Goal: Information Seeking & Learning: Learn about a topic

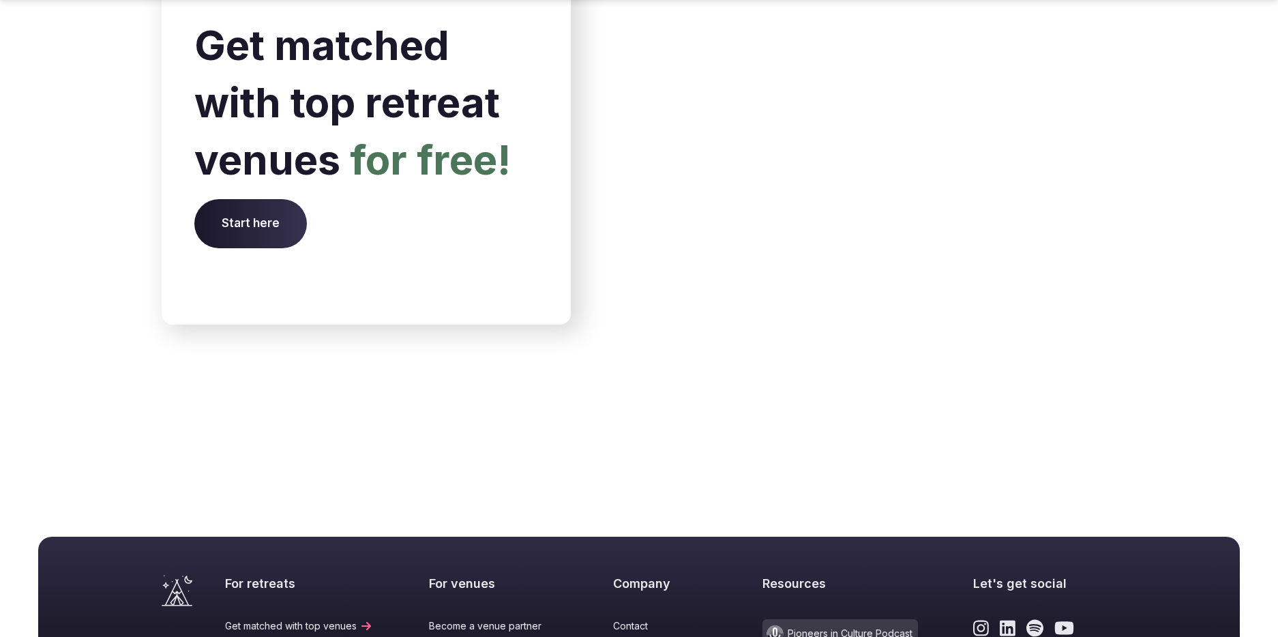
scroll to position [5643, 0]
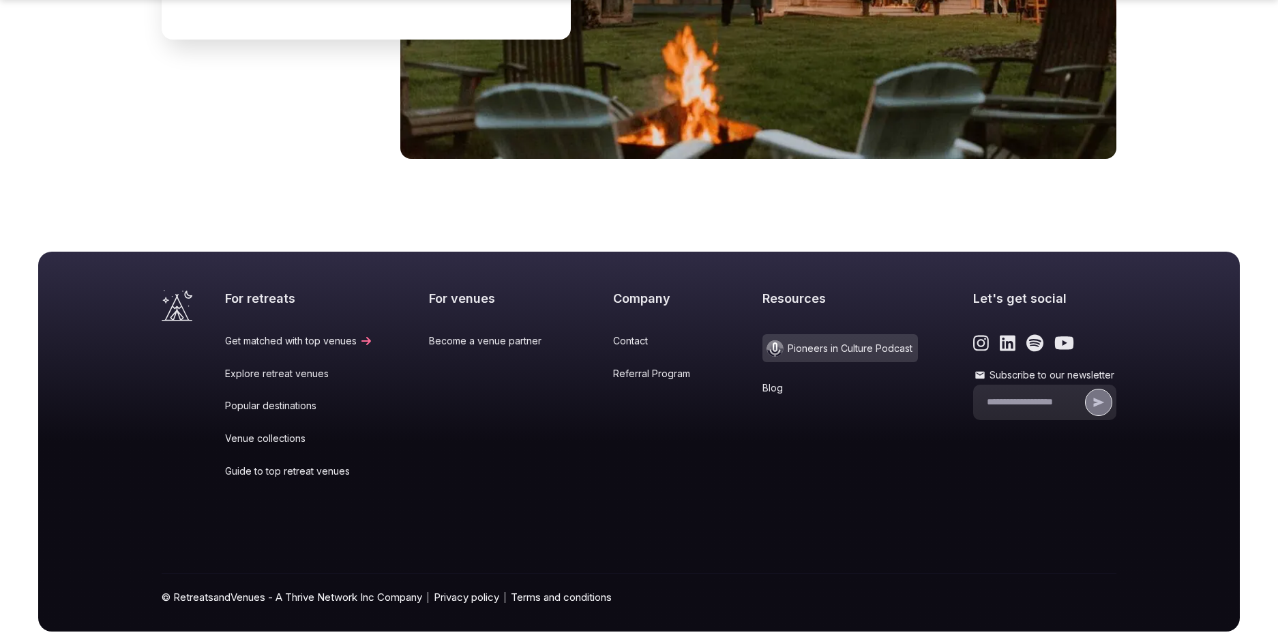
click at [786, 383] on icon at bounding box center [793, 388] width 14 height 11
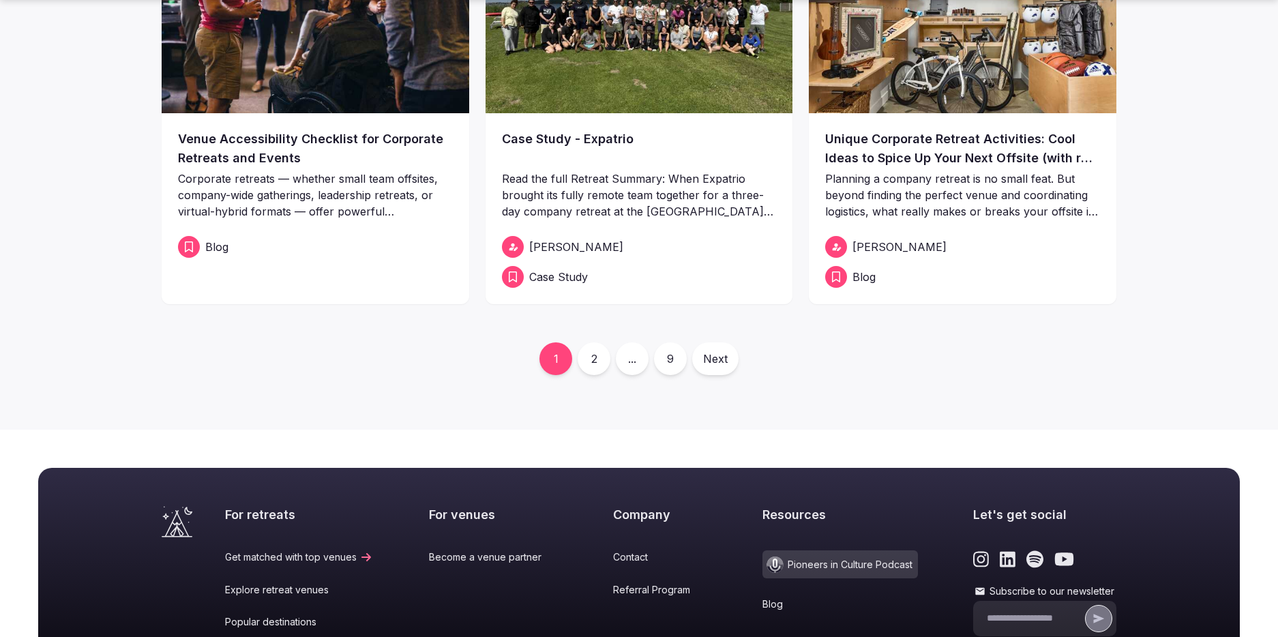
scroll to position [589, 0]
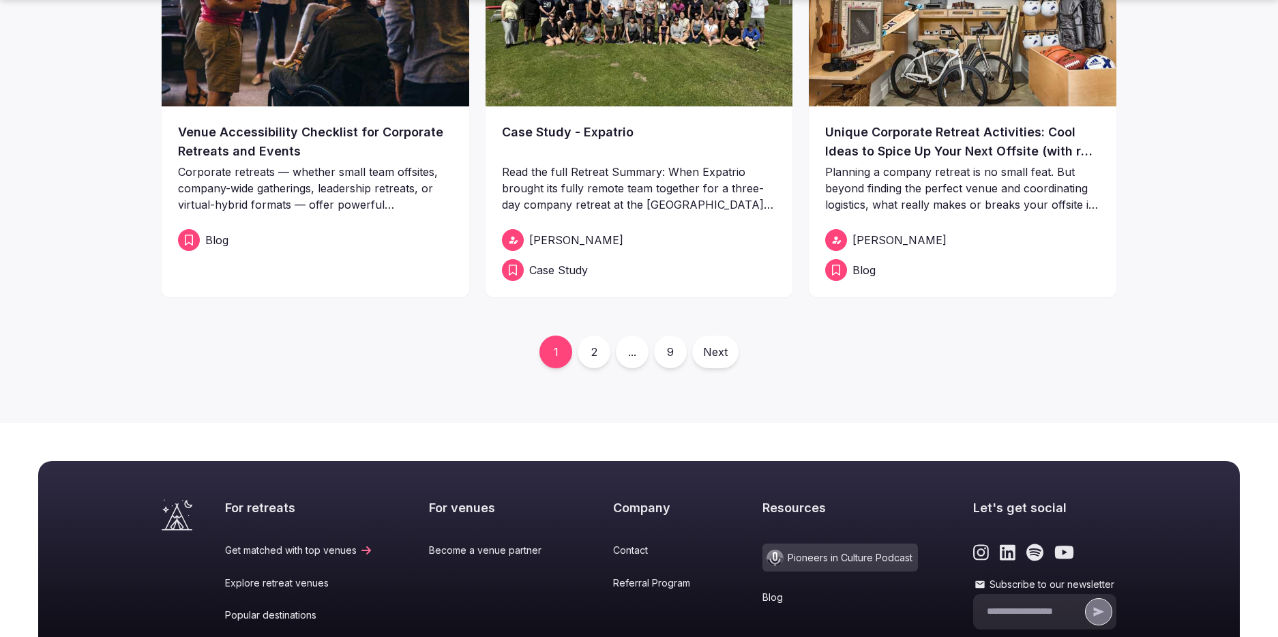
click at [710, 344] on link "Next" at bounding box center [715, 352] width 46 height 33
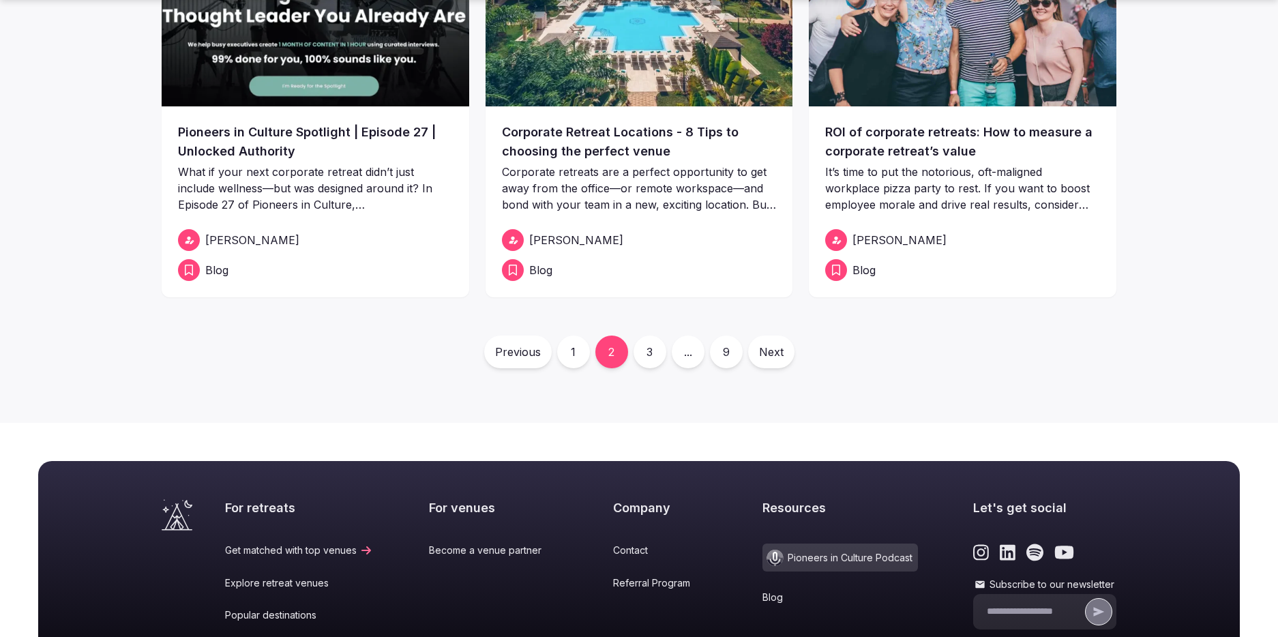
click at [727, 352] on link "9" at bounding box center [726, 352] width 33 height 33
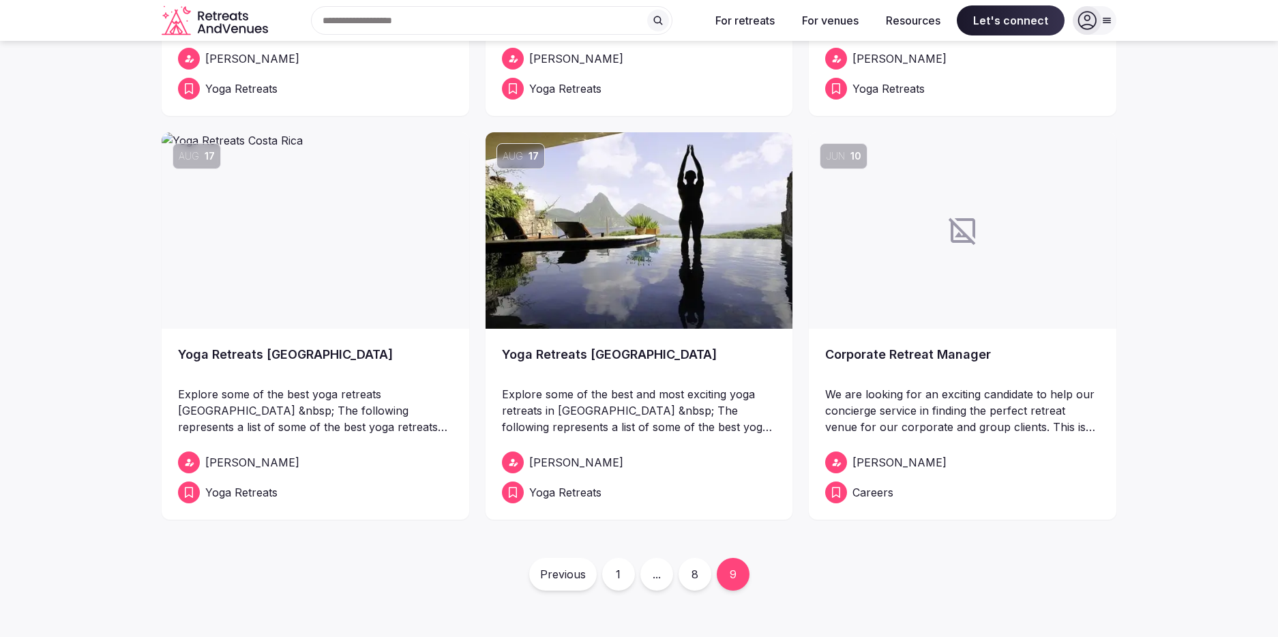
scroll to position [319, 0]
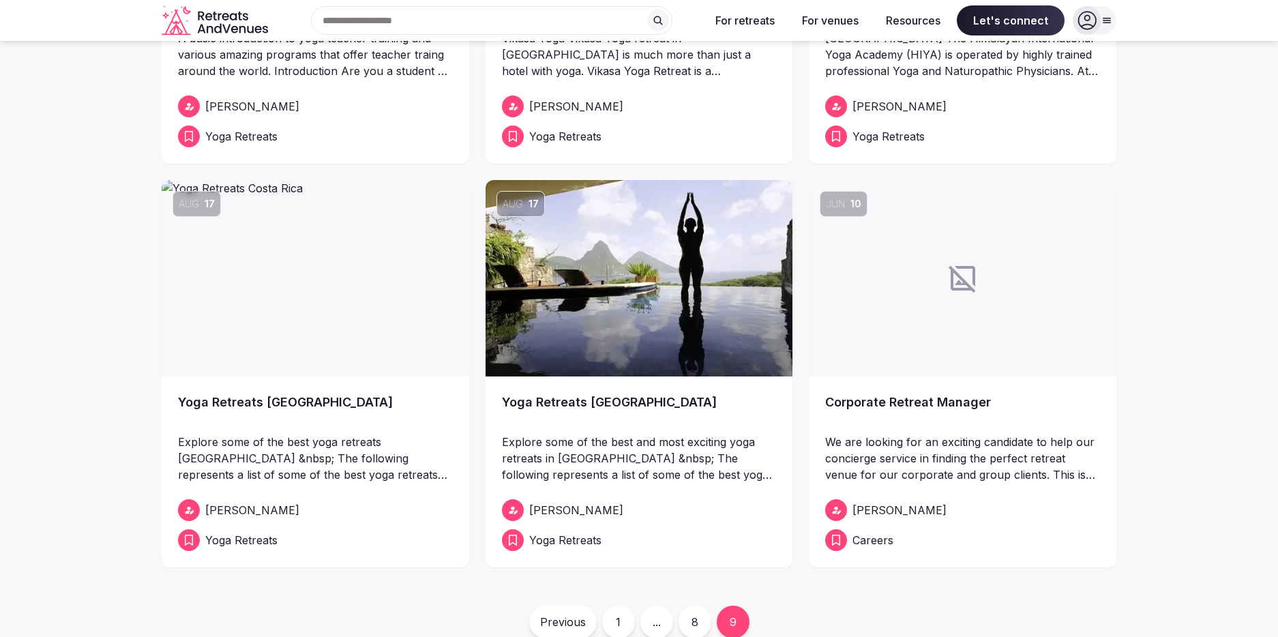
click at [910, 399] on link "Corporate Retreat Manager" at bounding box center [962, 412] width 275 height 38
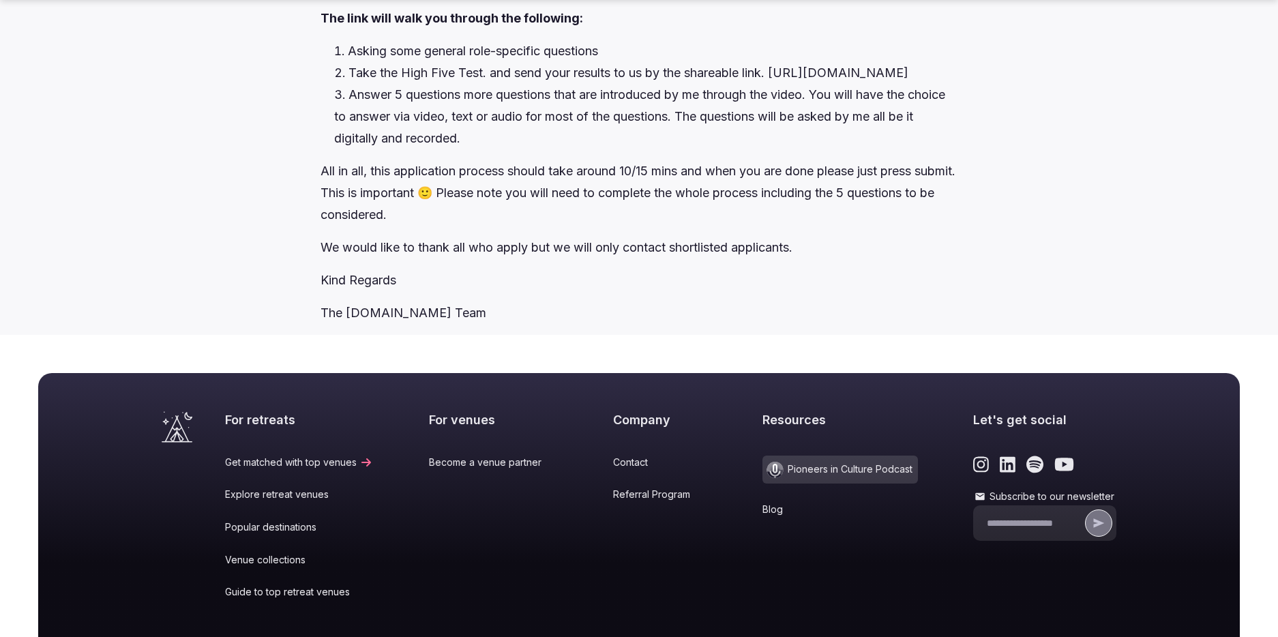
scroll to position [2515, 0]
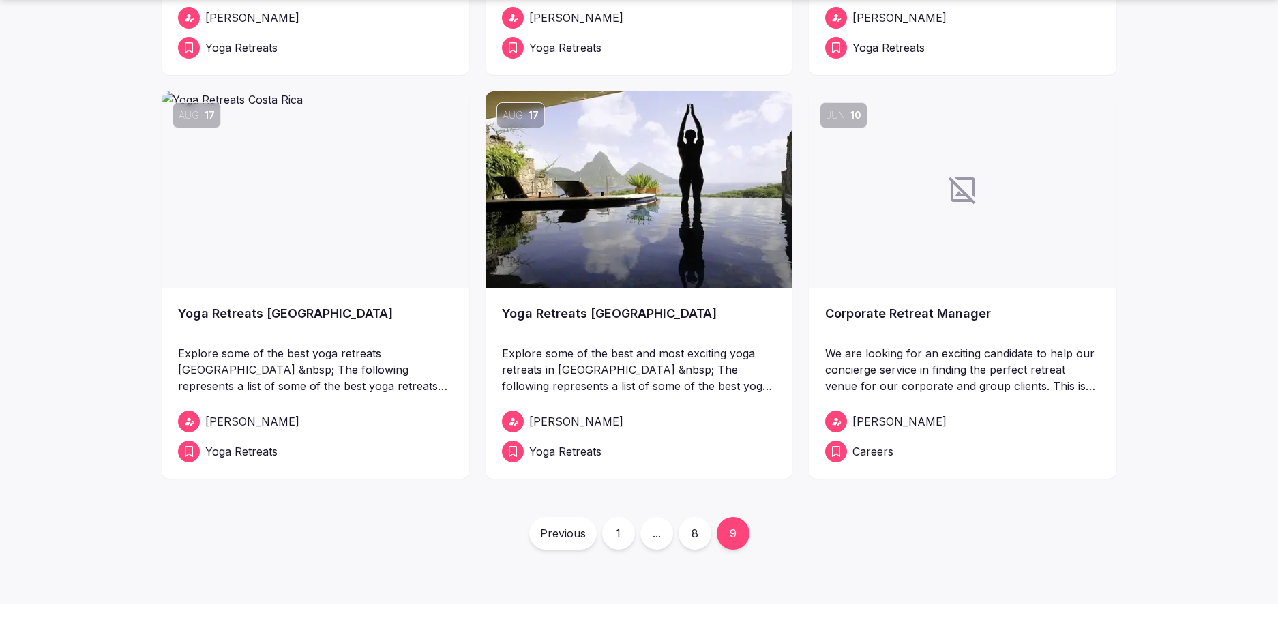
scroll to position [413, 0]
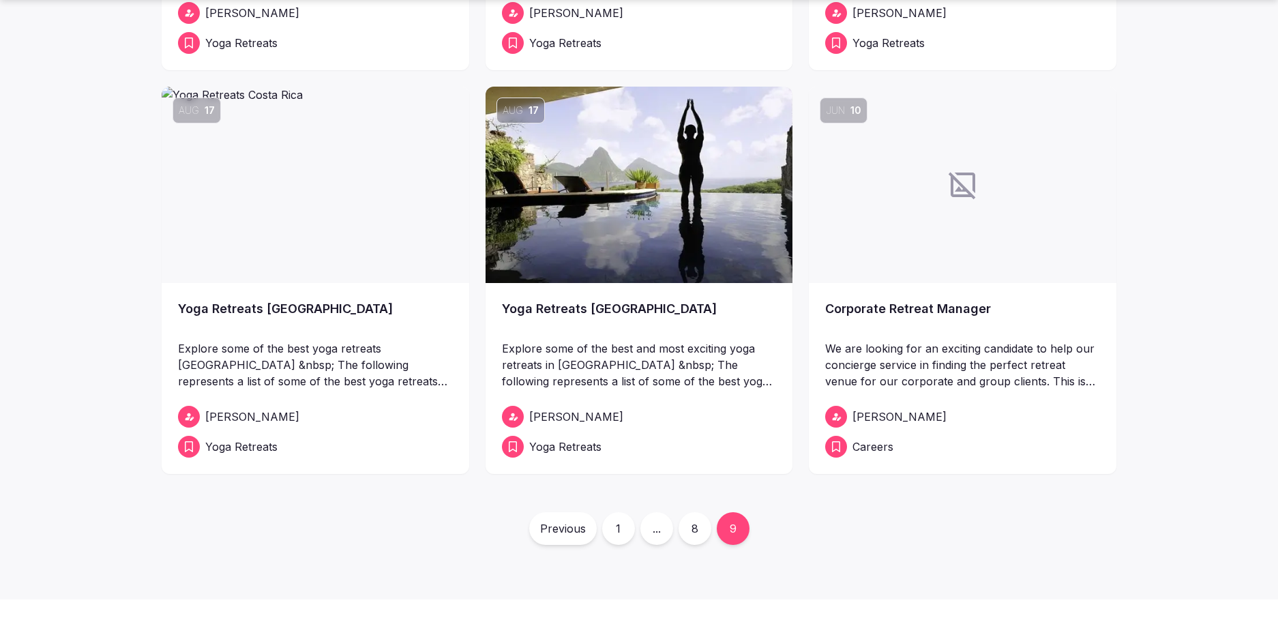
click at [687, 527] on link "8" at bounding box center [695, 528] width 33 height 33
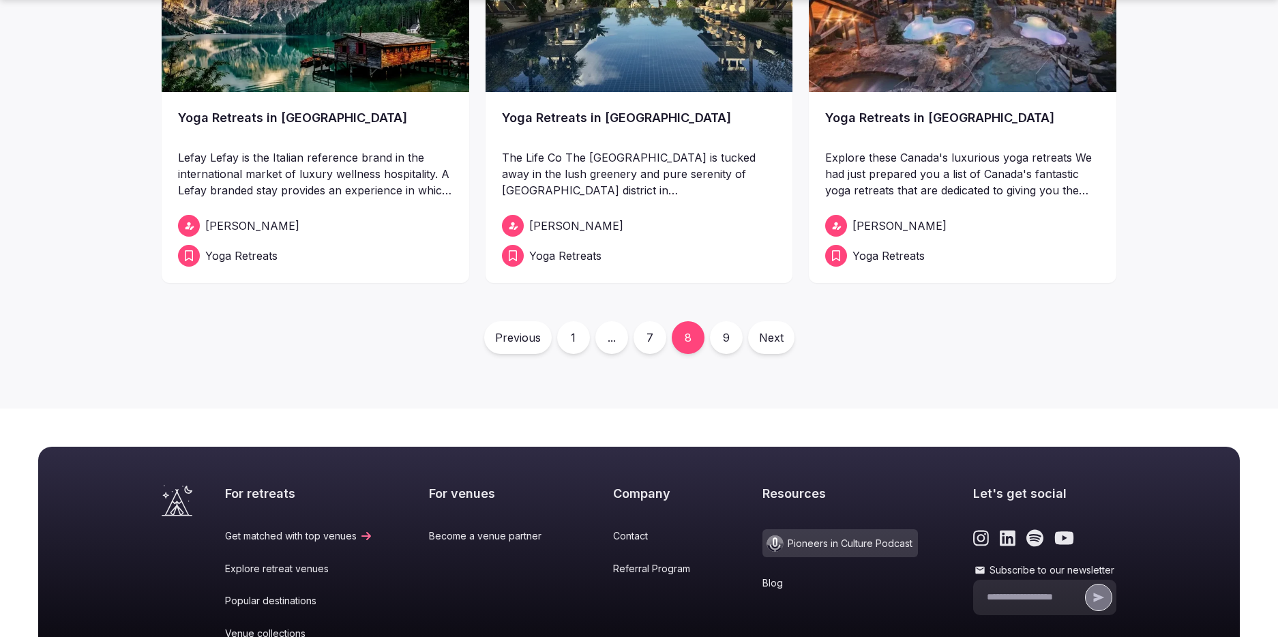
scroll to position [413, 0]
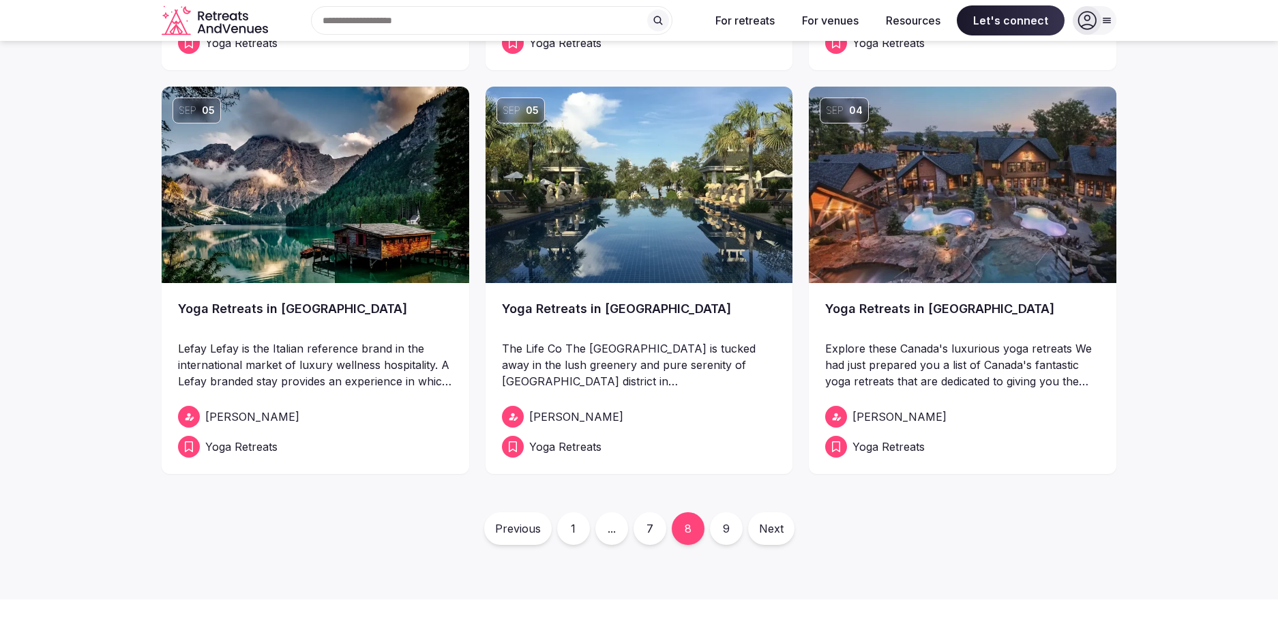
click at [647, 525] on link "7" at bounding box center [650, 528] width 33 height 33
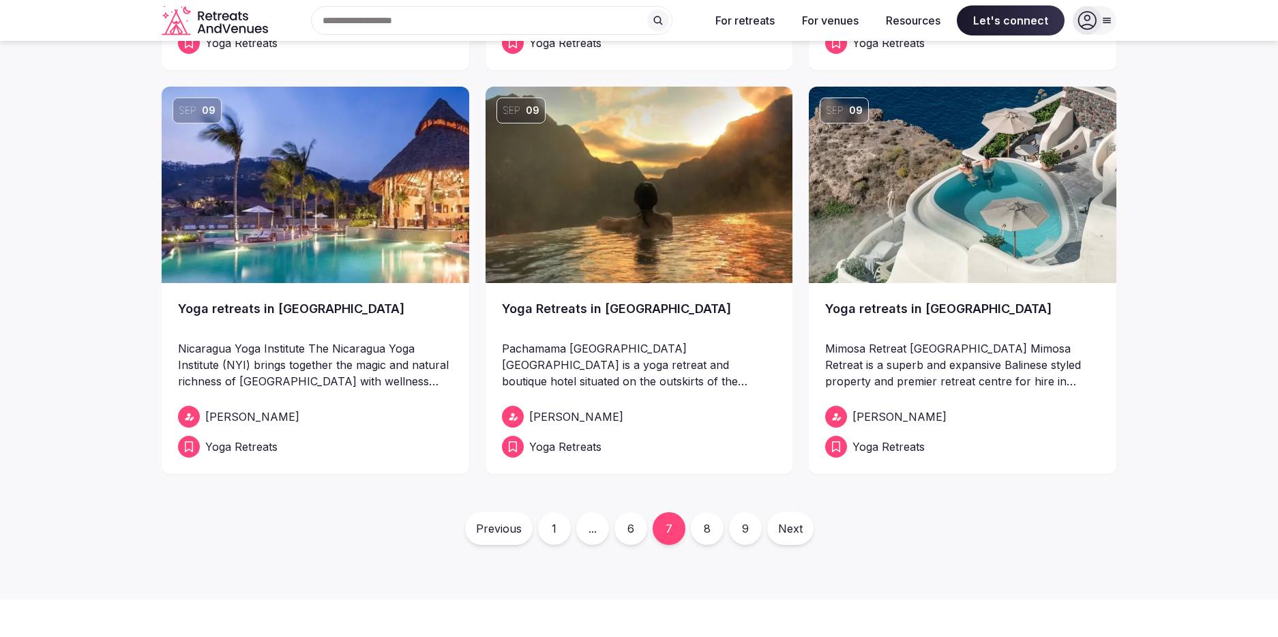
click at [596, 531] on div "Previous 1 ... 6 7 8 9 Next" at bounding box center [639, 528] width 955 height 33
click at [599, 536] on div "Previous 1 ... 6 7 8 9 Next" at bounding box center [639, 528] width 955 height 33
click at [552, 520] on link "1" at bounding box center [554, 528] width 33 height 33
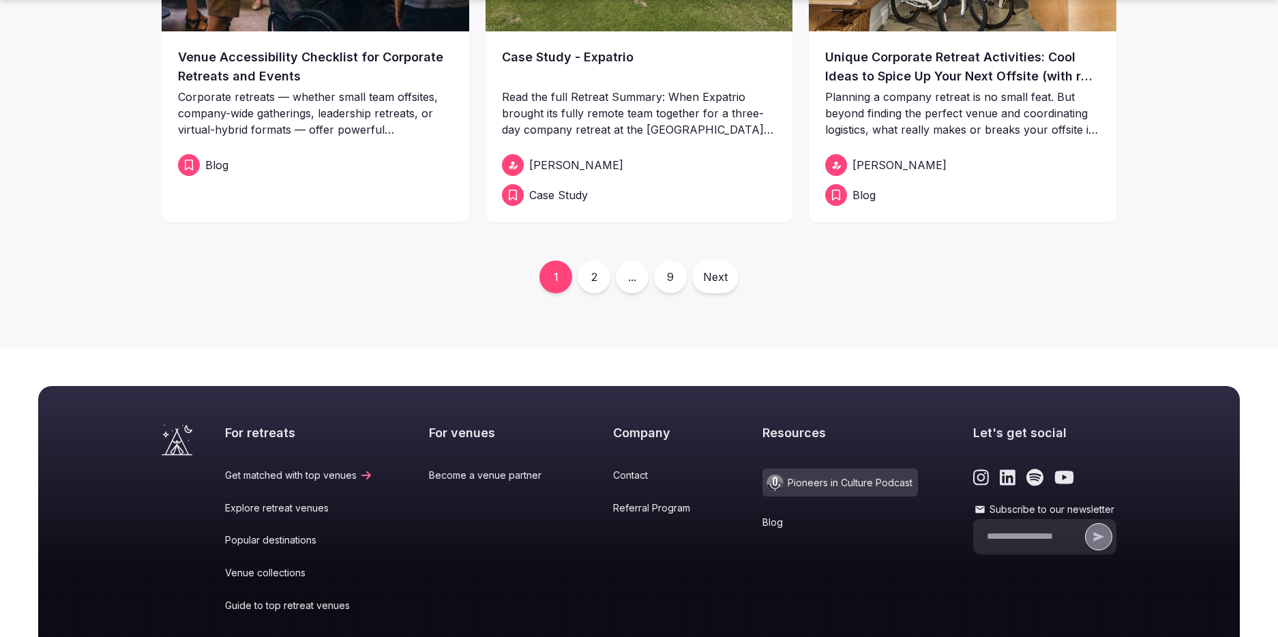
scroll to position [413, 0]
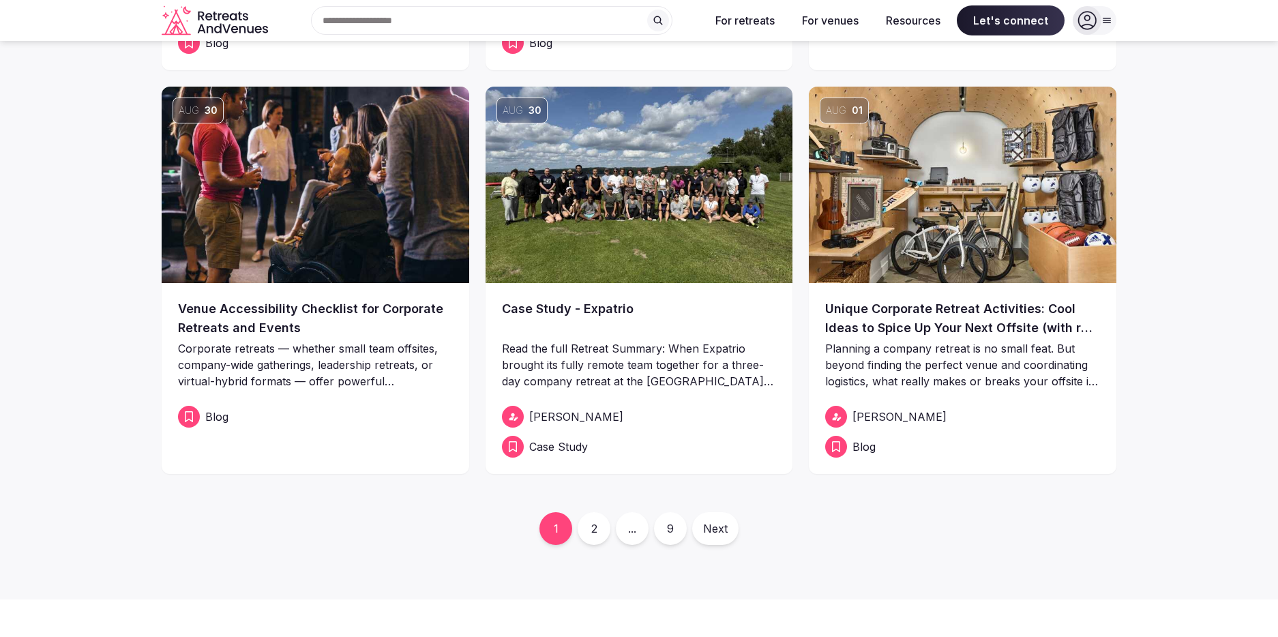
click at [583, 315] on link "Case Study - Expatrio" at bounding box center [639, 318] width 275 height 38
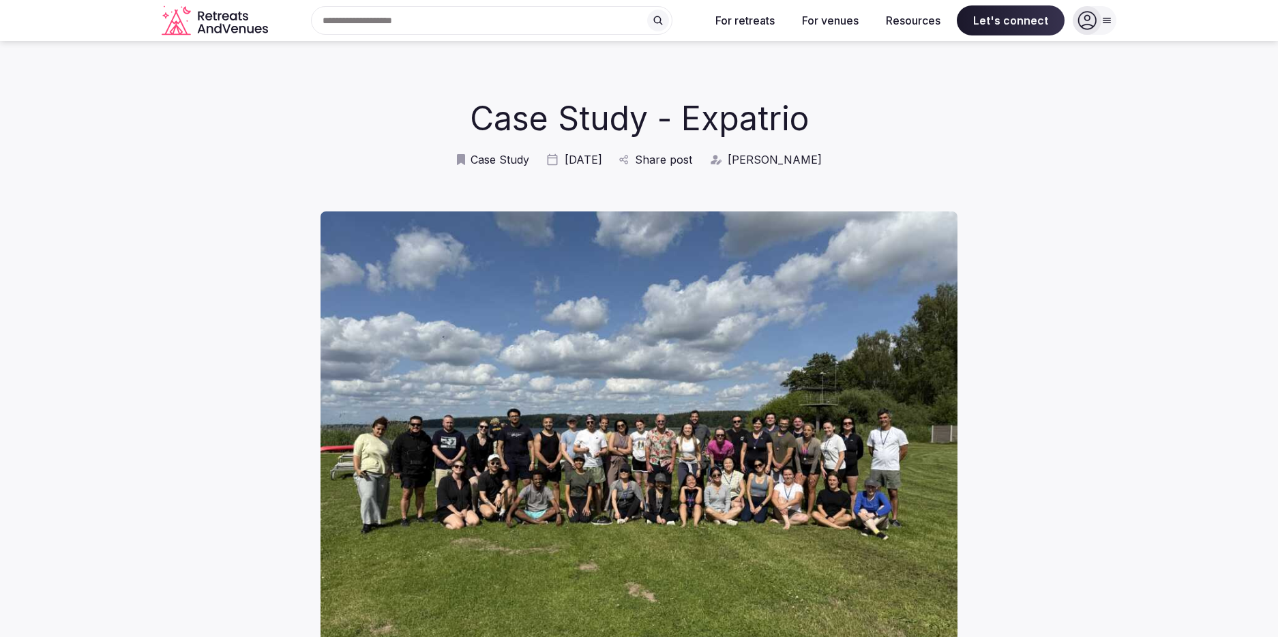
click at [584, 153] on div "Case Study [DATE] Share post [PERSON_NAME]" at bounding box center [639, 159] width 955 height 15
drag, startPoint x: 1262, startPoint y: 0, endPoint x: 361, endPoint y: 106, distance: 907.2
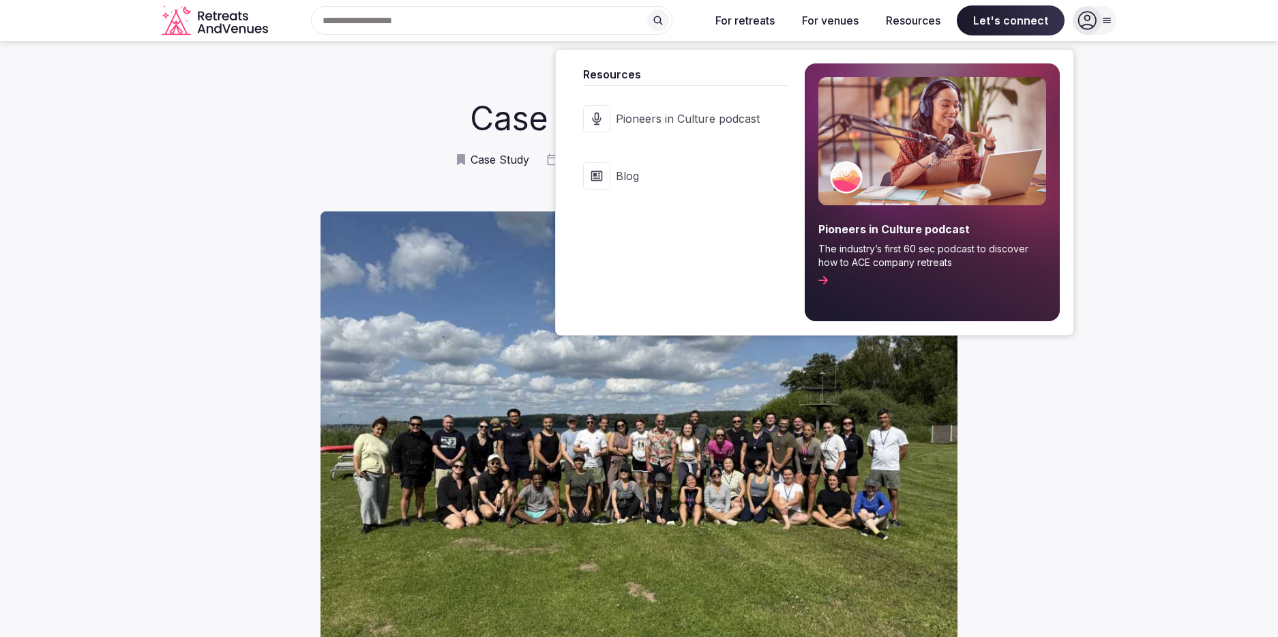
click at [627, 189] on link "Blog" at bounding box center [678, 176] width 219 height 55
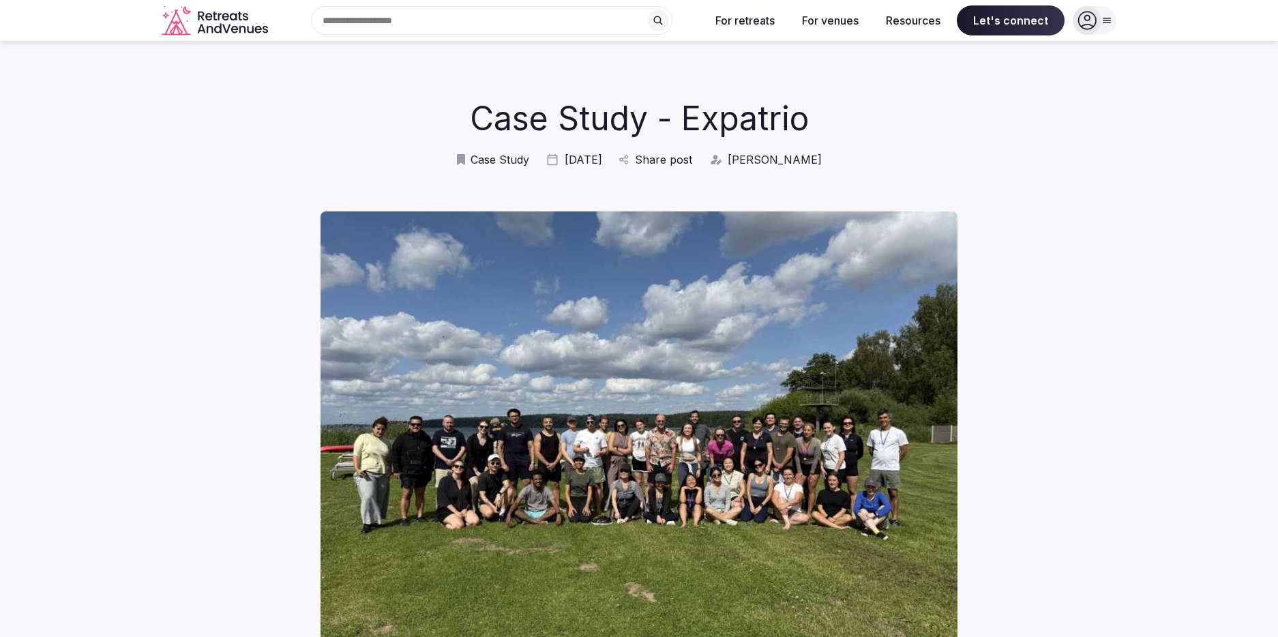
scroll to position [413, 0]
